Goal: Task Accomplishment & Management: Complete application form

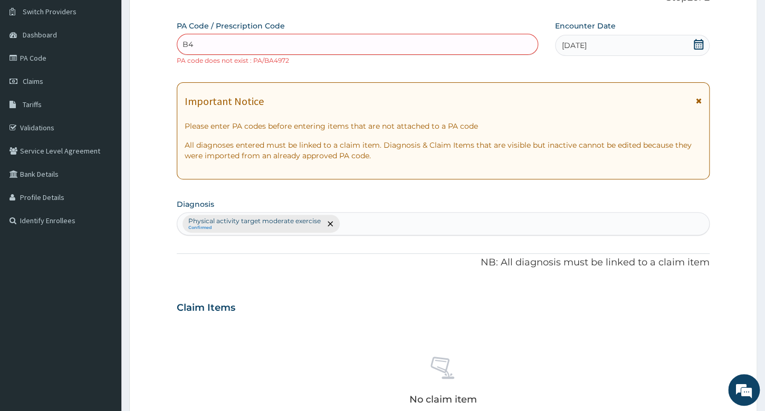
type input "B"
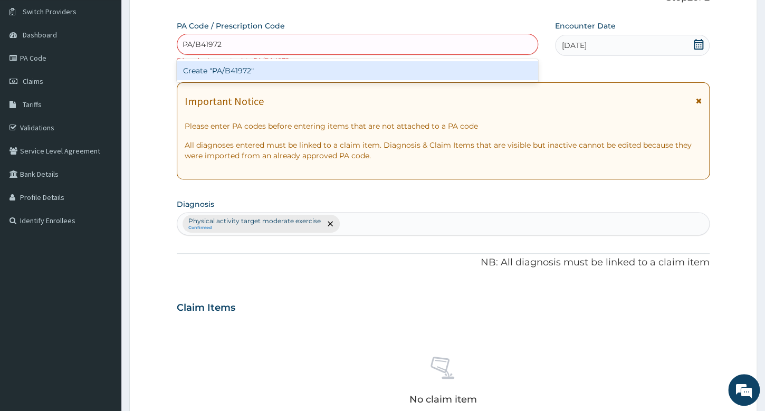
type input "PA/B41972"
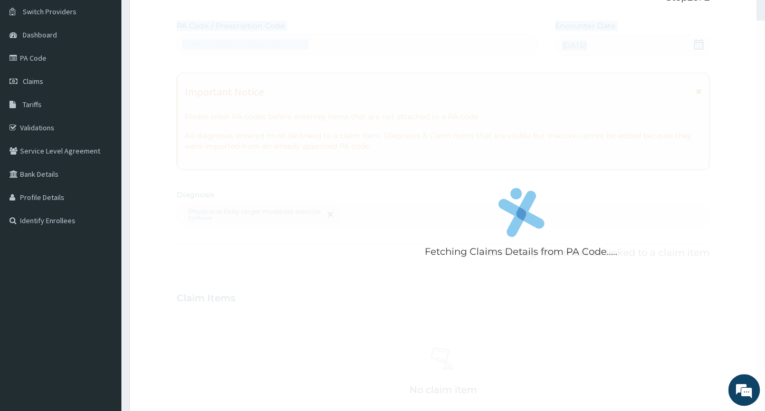
drag, startPoint x: 697, startPoint y: 168, endPoint x: 631, endPoint y: 106, distance: 90.4
click at [648, 119] on div "Fetching Claims Details from PA Code..... PA Code / Prescription Code Enter Cod…" at bounding box center [443, 296] width 533 height 550
drag, startPoint x: 375, startPoint y: 119, endPoint x: 373, endPoint y: 130, distance: 11.4
click at [372, 121] on div "Fetching Claims Details from PA Code....." at bounding box center [521, 226] width 689 height 411
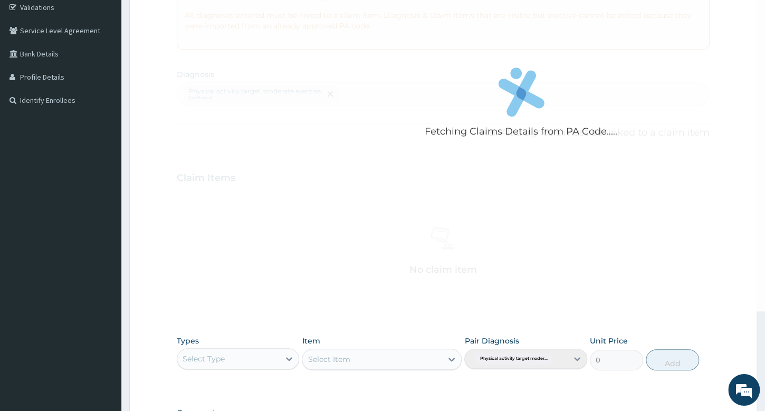
scroll to position [235, 0]
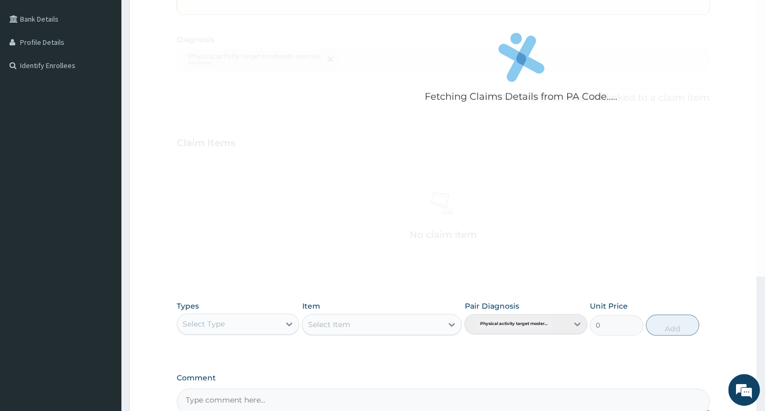
click at [206, 326] on div "Select Type" at bounding box center [204, 324] width 42 height 11
type input "GYM"
click at [238, 357] on div "Gym" at bounding box center [238, 350] width 122 height 19
click at [349, 325] on div "Select Item" at bounding box center [382, 324] width 160 height 21
click at [357, 326] on div "Select Item" at bounding box center [382, 324] width 160 height 21
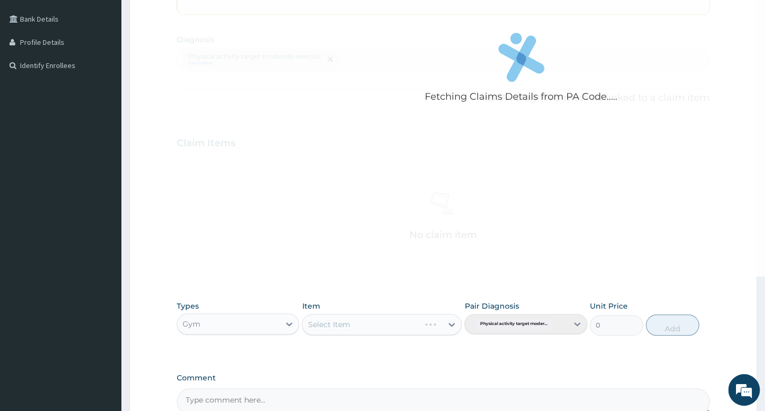
click at [438, 324] on div "Select Item" at bounding box center [382, 324] width 160 height 21
click at [452, 324] on div "Select Item" at bounding box center [382, 324] width 160 height 21
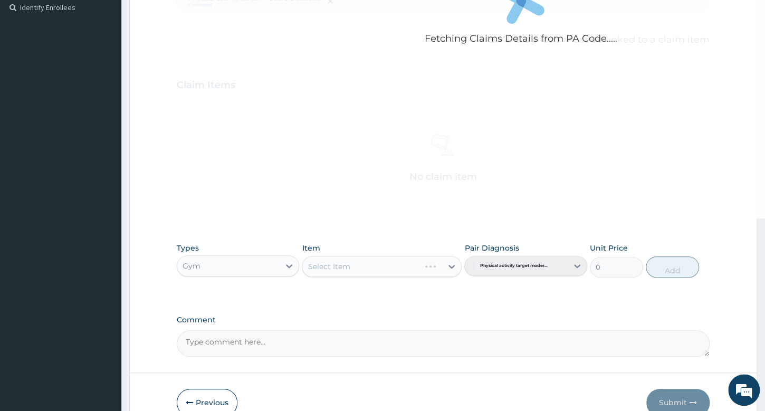
scroll to position [295, 0]
click at [416, 266] on div "Select Item" at bounding box center [382, 265] width 160 height 21
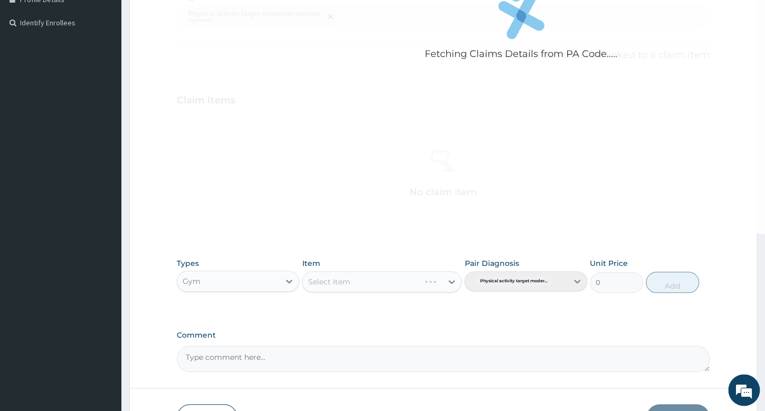
scroll to position [283, 0]
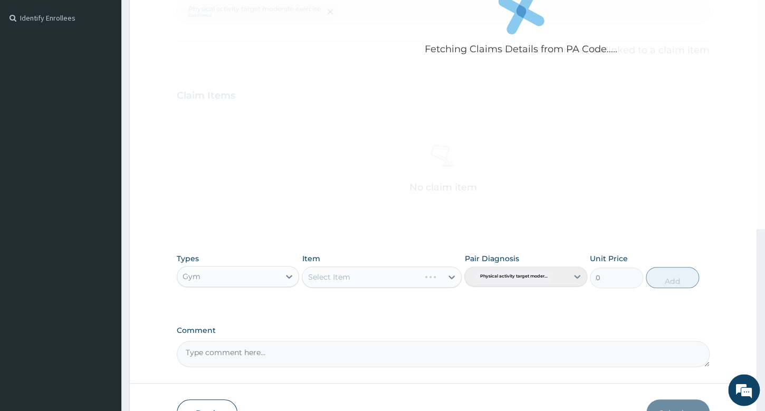
click at [449, 276] on div "Select Item" at bounding box center [382, 277] width 160 height 21
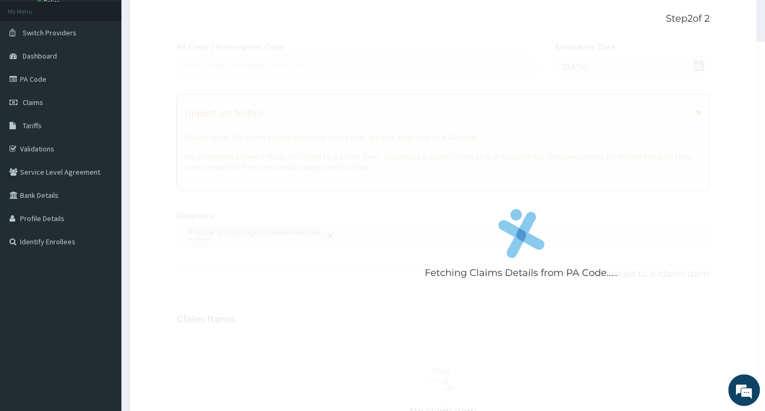
scroll to position [0, 0]
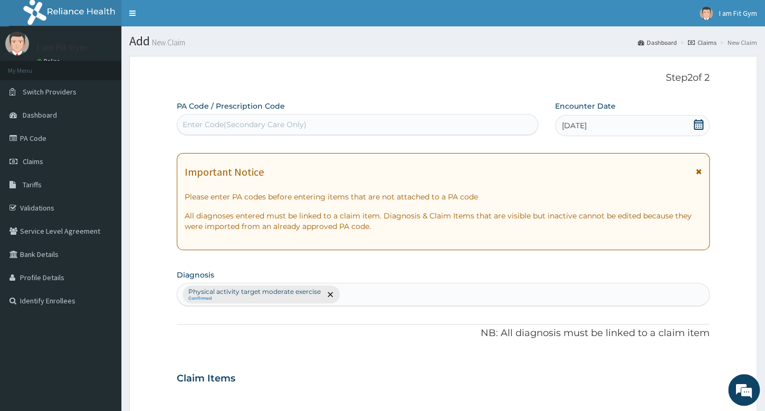
click at [447, 122] on div "Enter Code(Secondary Care Only)" at bounding box center [357, 124] width 360 height 17
type input "PA"
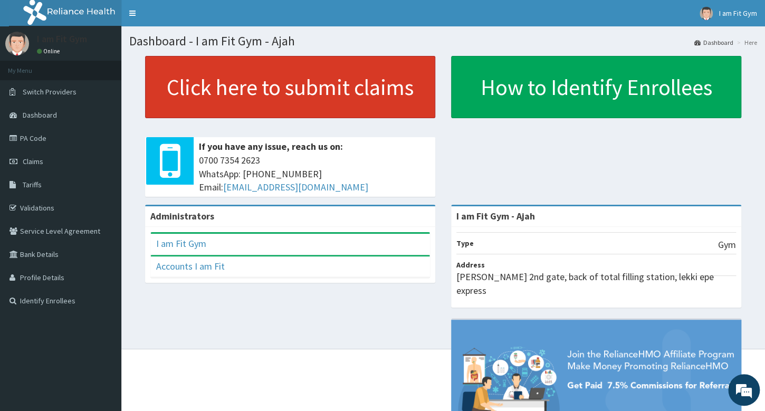
click at [383, 92] on link "Click here to submit claims" at bounding box center [290, 87] width 290 height 62
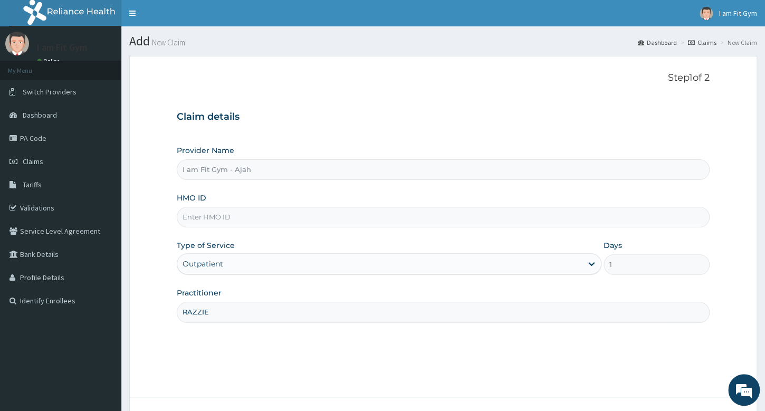
type input "RAZZIE"
click at [365, 217] on input "HMO ID" at bounding box center [443, 217] width 533 height 21
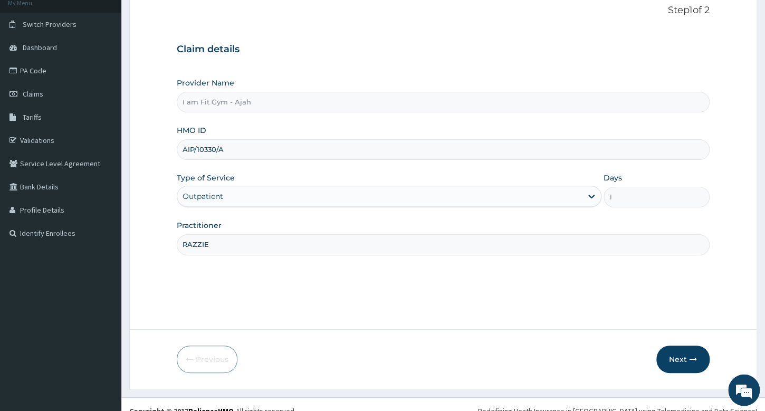
scroll to position [73, 0]
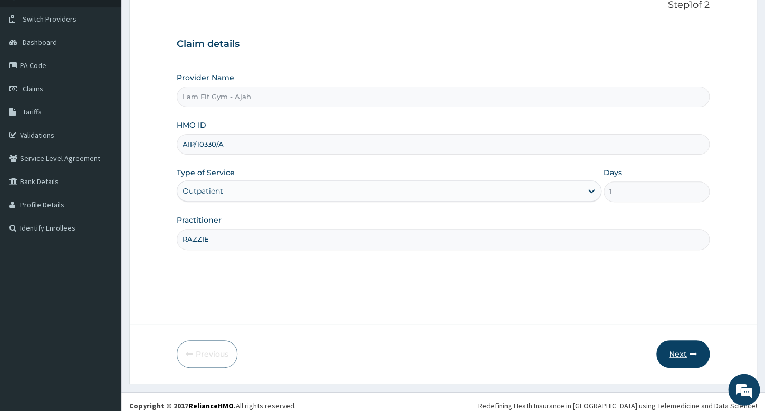
type input "AIP/10330/A"
click at [669, 349] on button "Next" at bounding box center [683, 354] width 53 height 27
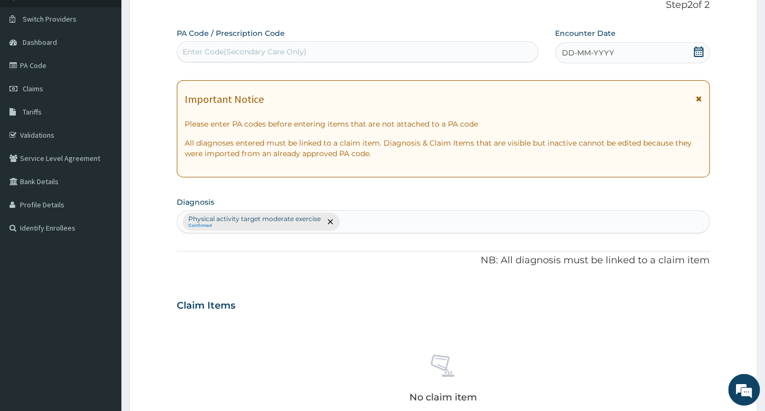
click at [609, 51] on span "DD-MM-YYYY" at bounding box center [588, 53] width 52 height 11
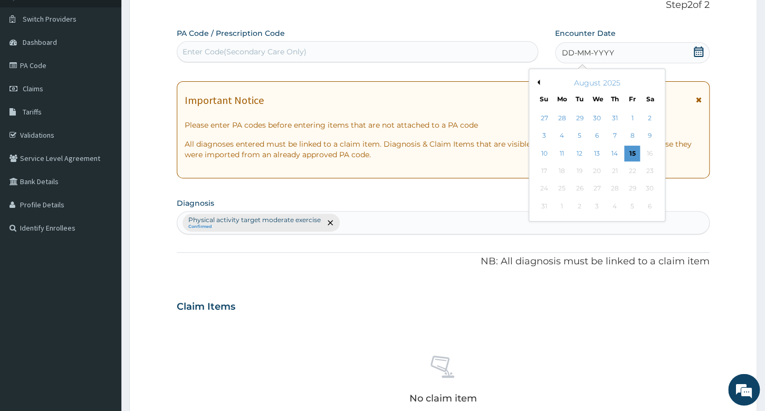
click at [622, 154] on div "10 11 12 13 14 15 16" at bounding box center [597, 153] width 123 height 17
click at [630, 154] on div "15" at bounding box center [633, 154] width 16 height 16
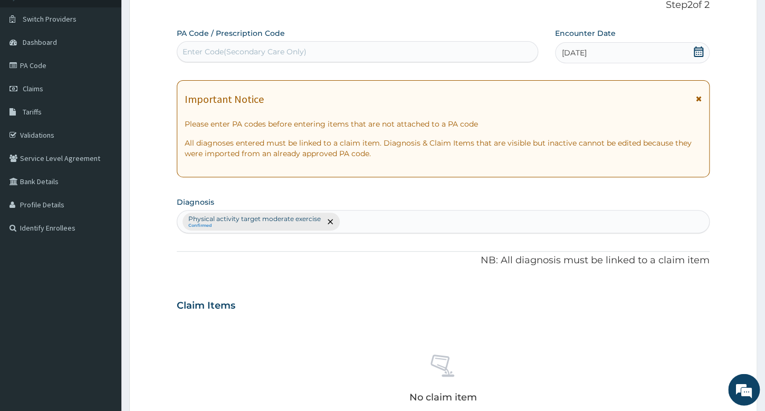
click at [479, 54] on div "Enter Code(Secondary Care Only)" at bounding box center [357, 51] width 360 height 17
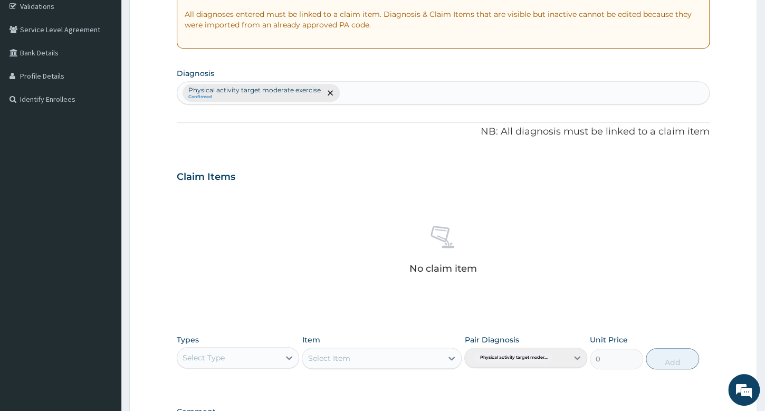
scroll to position [212, 0]
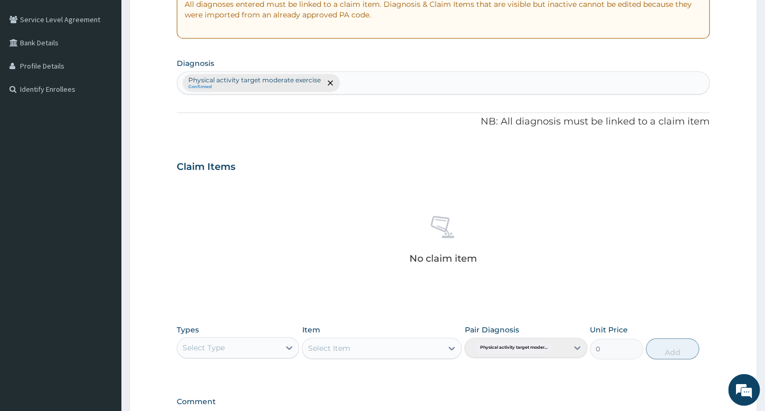
type input "PA/B41972"
click at [234, 337] on div "Select Type" at bounding box center [238, 347] width 122 height 21
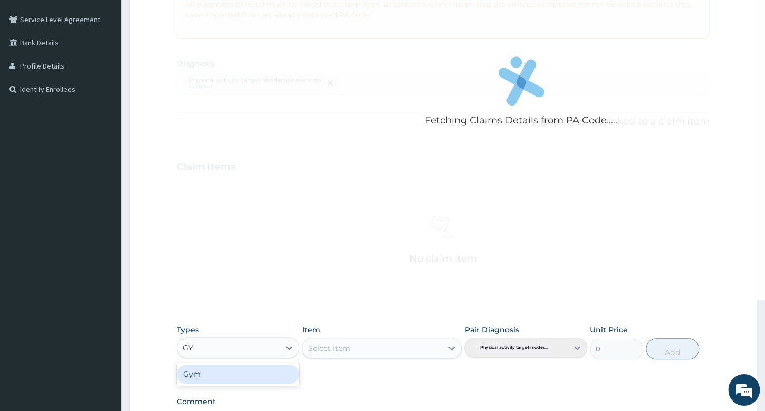
type input "GYM"
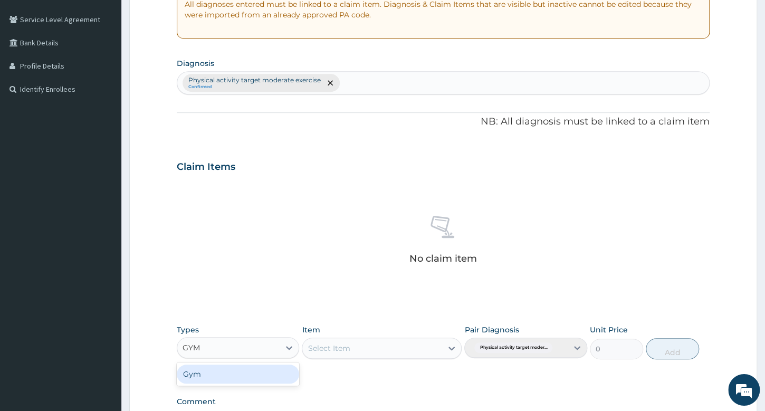
click at [212, 376] on div "Gym" at bounding box center [238, 374] width 122 height 19
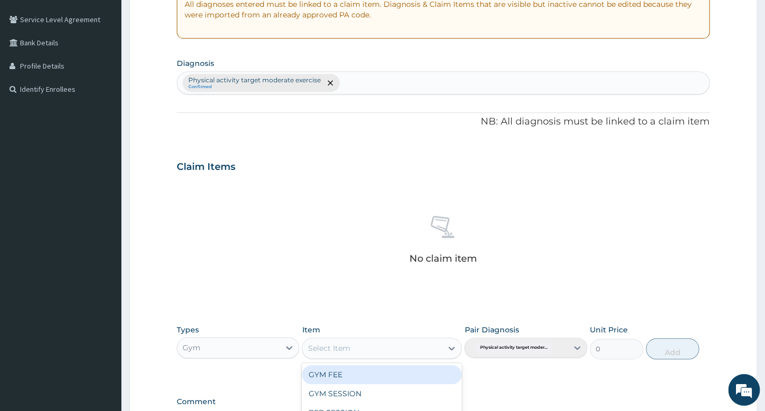
click at [344, 348] on div "Select Item" at bounding box center [329, 348] width 42 height 11
click at [358, 373] on div "GYM FEE" at bounding box center [382, 374] width 160 height 19
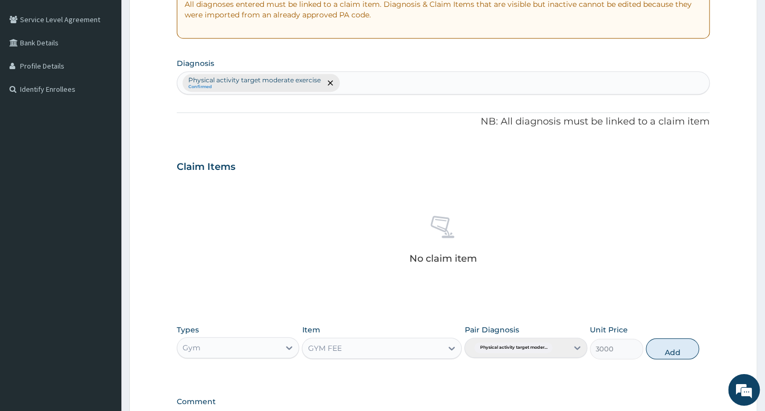
click at [660, 348] on button "Add" at bounding box center [672, 348] width 53 height 21
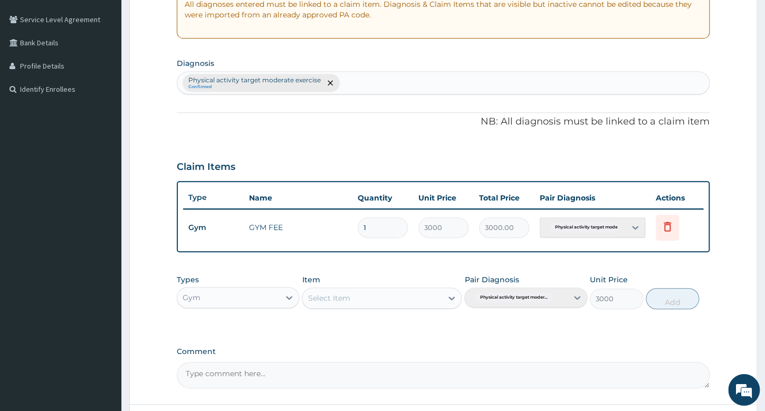
type input "0"
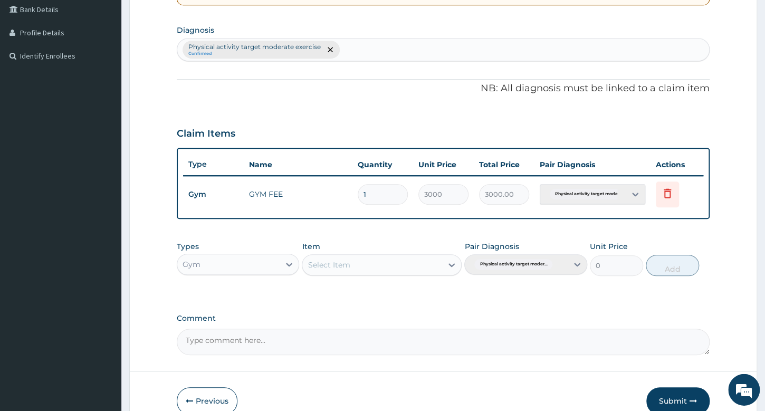
scroll to position [298, 0]
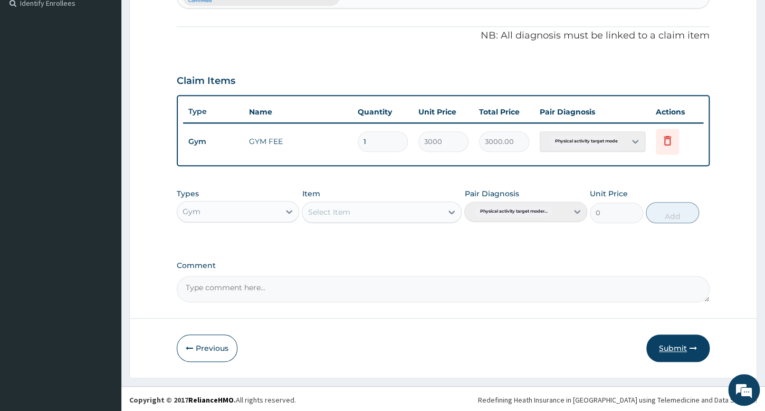
click at [680, 343] on button "Submit" at bounding box center [678, 348] width 63 height 27
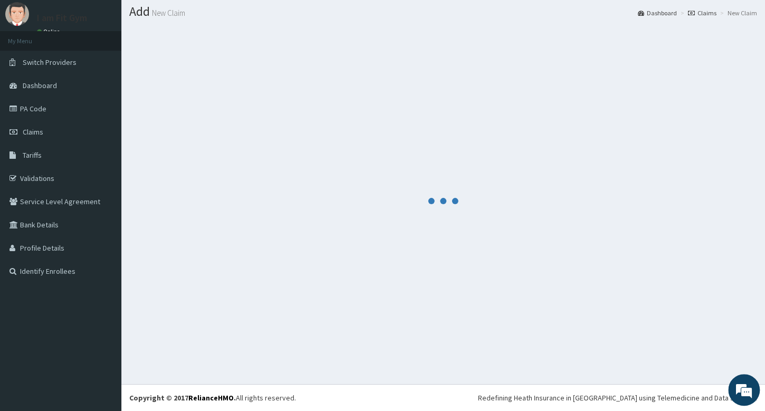
scroll to position [29, 0]
